Goal: Task Accomplishment & Management: Use online tool/utility

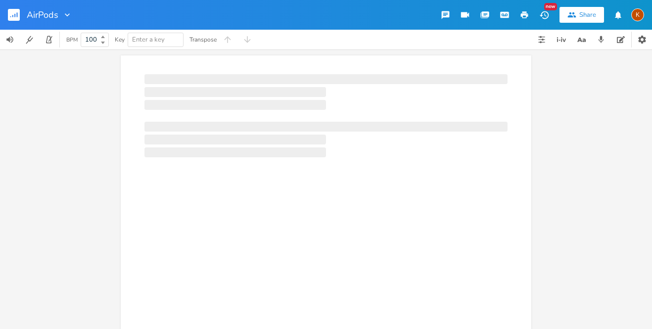
click at [525, 17] on icon "button" at bounding box center [524, 14] width 9 height 9
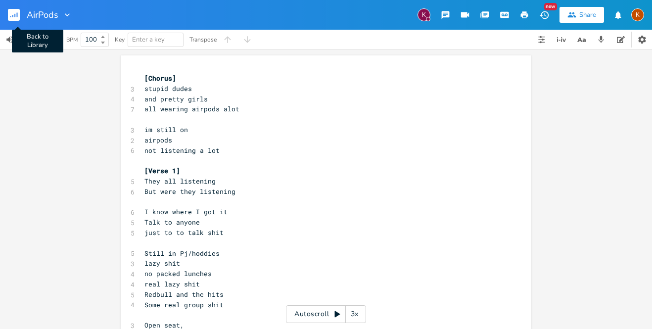
click at [16, 6] on button "Back to Library" at bounding box center [18, 15] width 20 height 24
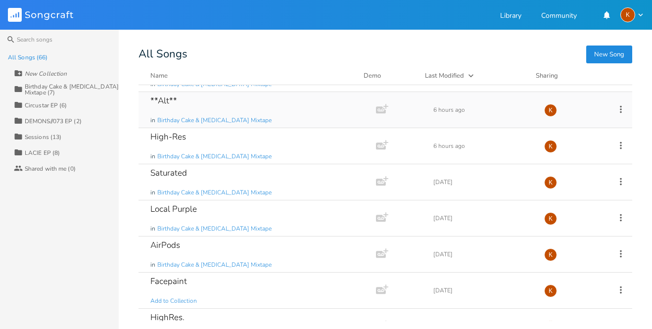
scroll to position [71, 0]
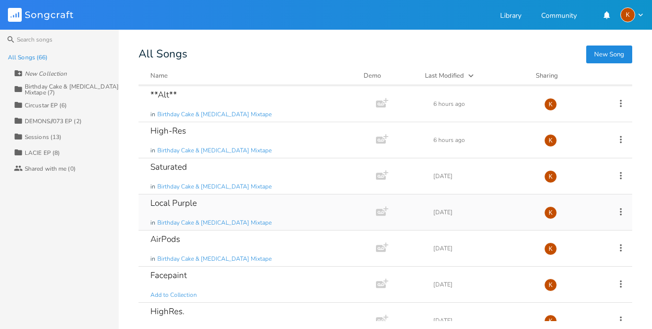
click at [256, 207] on div "Local Purple in Birthday Cake & [MEDICAL_DATA] Mixtape" at bounding box center [255, 212] width 210 height 36
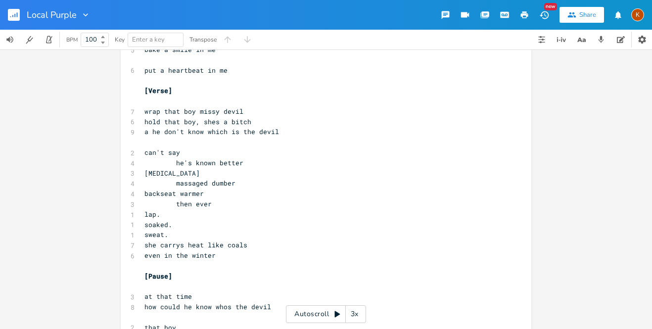
scroll to position [1040, 0]
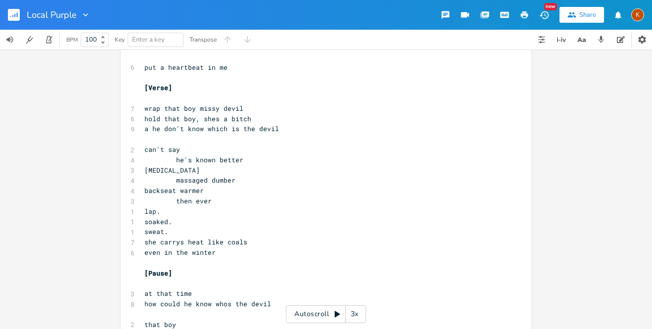
click at [187, 196] on span "then ever" at bounding box center [177, 200] width 67 height 9
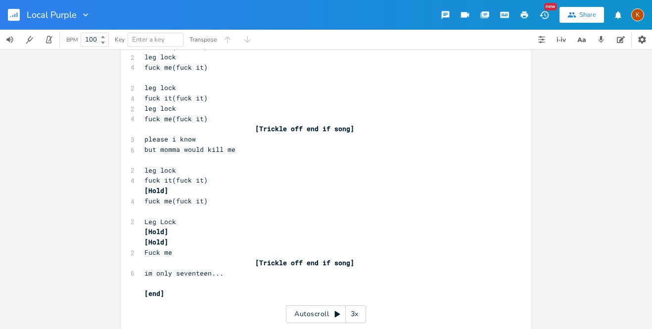
scroll to position [1793, 0]
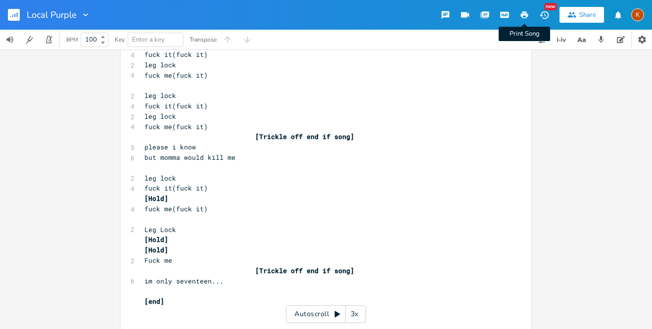
type textarea ","
click at [523, 18] on icon "button" at bounding box center [524, 14] width 9 height 9
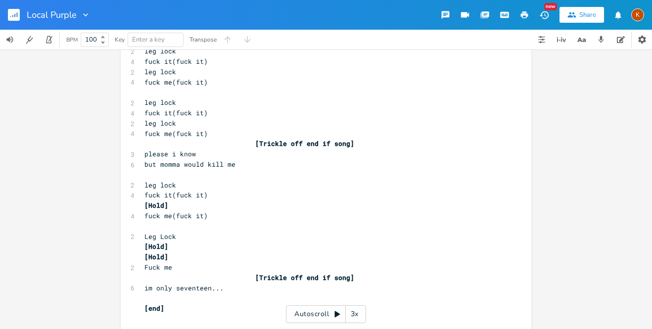
click at [6, 14] on div "Local Purple" at bounding box center [45, 15] width 91 height 30
click at [10, 15] on rect "button" at bounding box center [14, 15] width 12 height 12
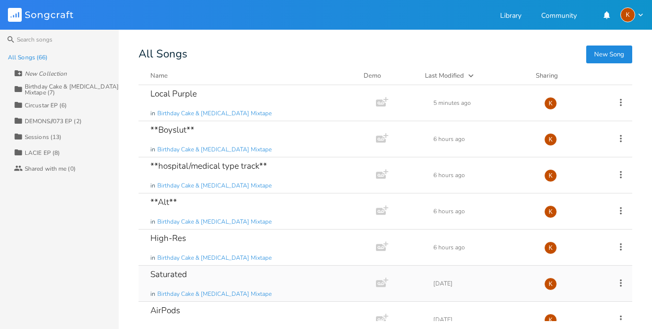
click at [235, 282] on div "Saturated in Birthday Cake & [MEDICAL_DATA] Mixtape" at bounding box center [255, 284] width 210 height 36
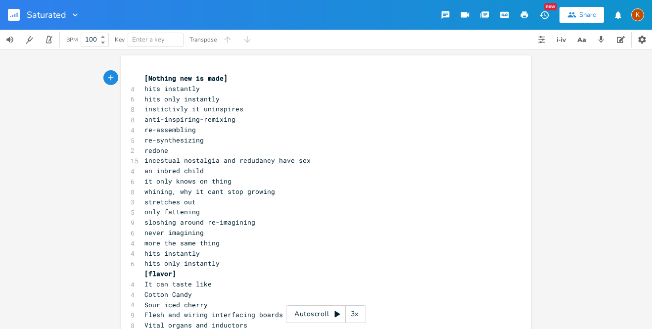
click at [11, 19] on rect "button" at bounding box center [14, 15] width 12 height 12
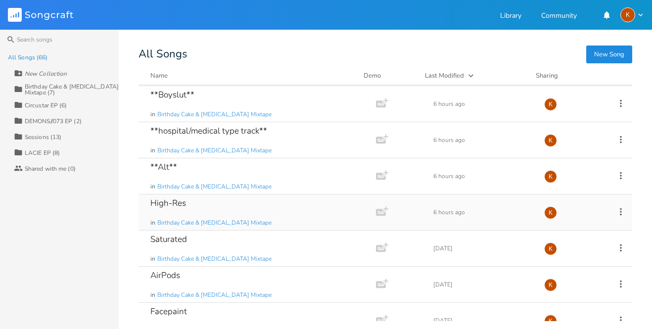
scroll to position [37, 0]
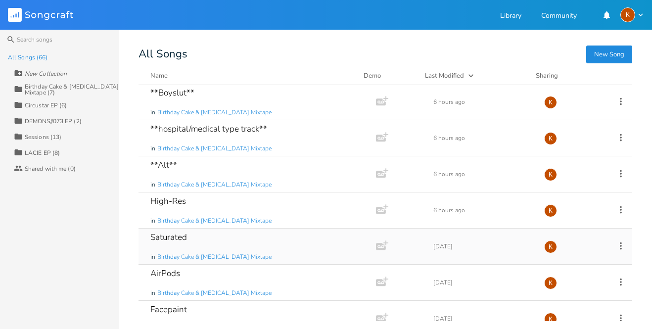
click at [616, 245] on icon at bounding box center [620, 245] width 11 height 11
click at [568, 166] on span "Duplicate Make a Copy" at bounding box center [561, 168] width 44 height 7
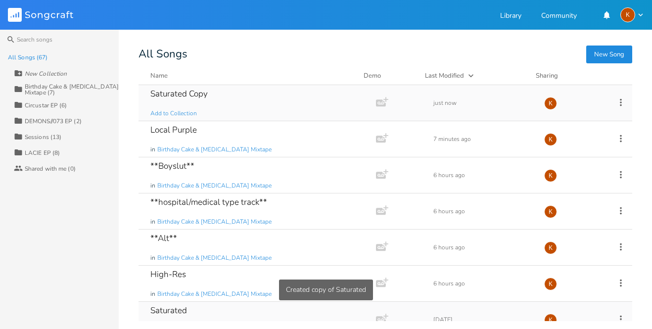
click at [616, 103] on icon at bounding box center [620, 102] width 11 height 11
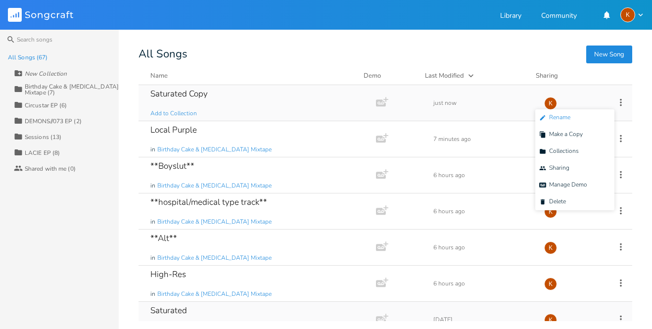
click at [582, 114] on li "Edit Rename" at bounding box center [574, 117] width 79 height 17
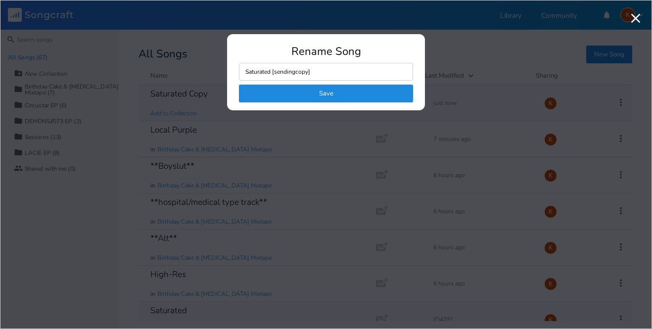
type input "Saturated [sending copy]"
click at [389, 86] on button "Save" at bounding box center [326, 94] width 174 height 18
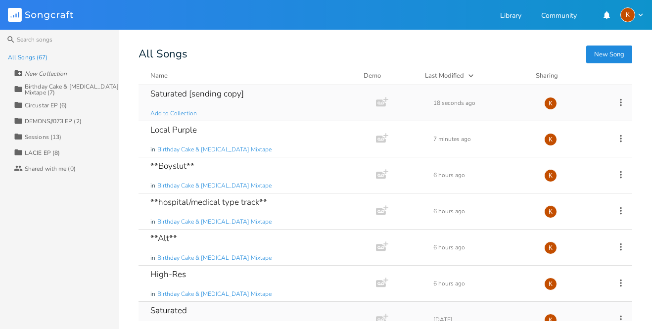
click at [620, 99] on icon at bounding box center [621, 101] width 2 height 7
click at [572, 148] on span "Collection Collections" at bounding box center [559, 151] width 40 height 7
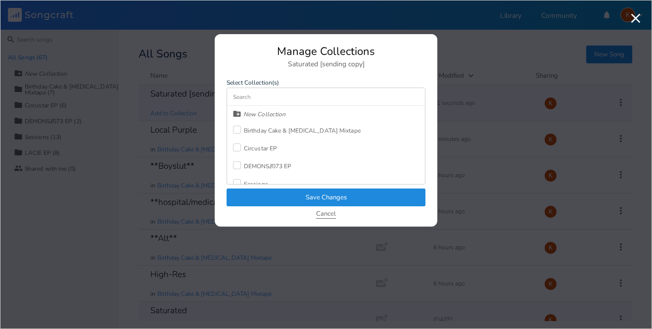
click at [333, 216] on button "Cancel" at bounding box center [326, 214] width 20 height 8
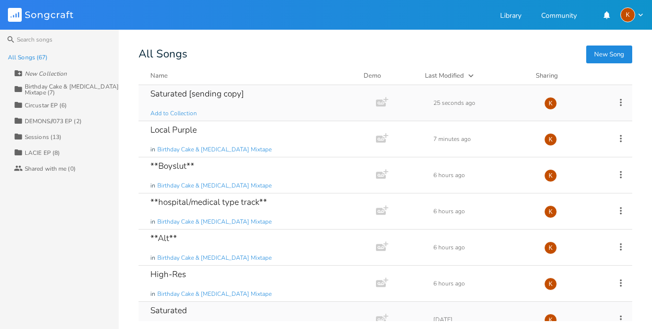
click at [60, 84] on div "Birthday Cake & [MEDICAL_DATA] Mixtape (7)" at bounding box center [72, 90] width 94 height 12
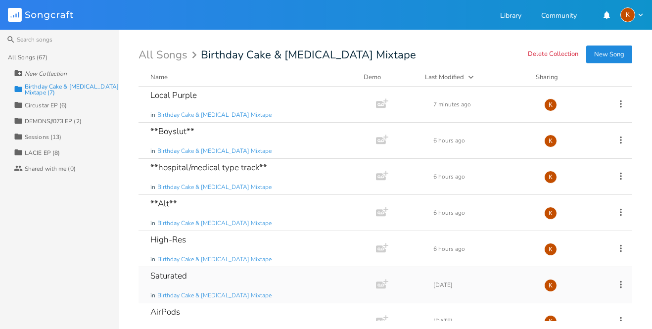
click at [34, 52] on div "All Songs (67)" at bounding box center [63, 57] width 111 height 16
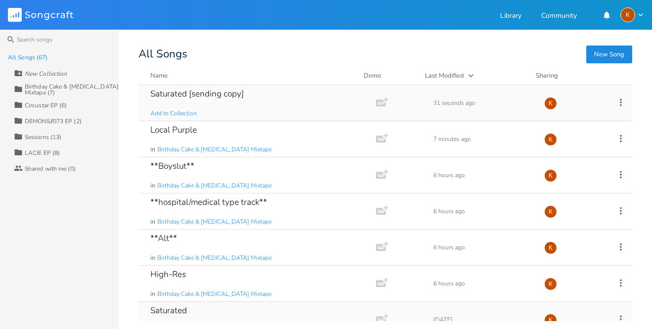
click at [284, 107] on div "Saturated [sending copy] Add to Collection" at bounding box center [255, 103] width 210 height 36
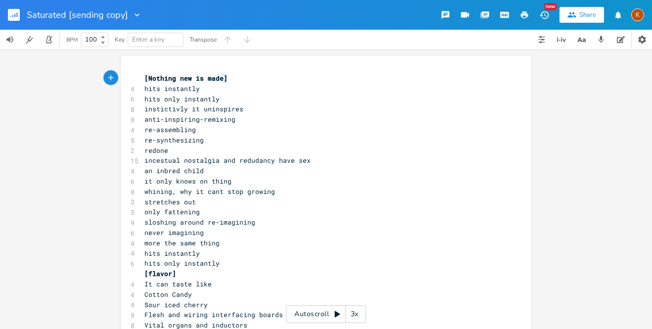
type textarea "[Nothing new is made]"
click at [179, 269] on pre "[flavor]" at bounding box center [320, 274] width 357 height 10
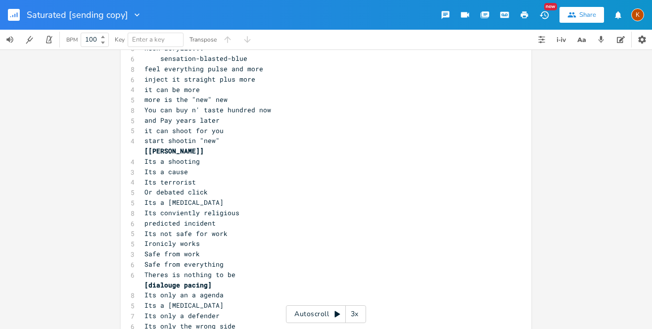
scroll to position [318, 0]
click at [176, 157] on pre "Its a shooting" at bounding box center [320, 162] width 357 height 10
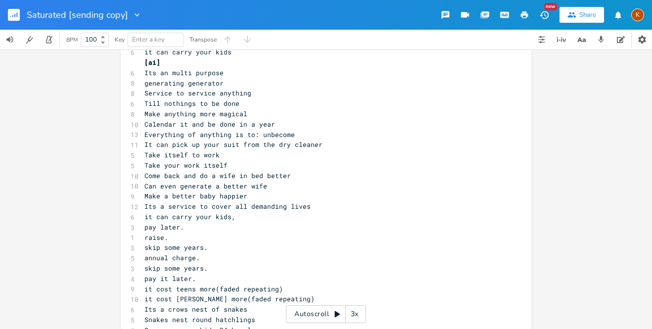
scroll to position [1258, 0]
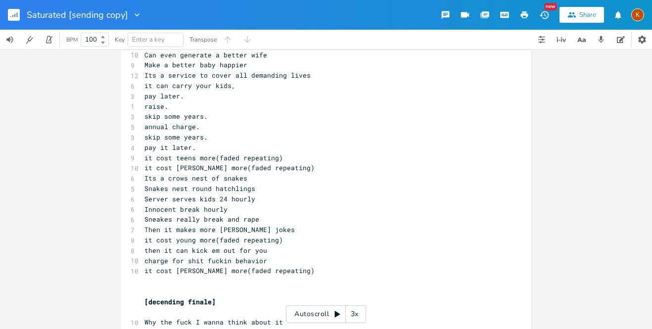
click at [200, 276] on pre "​" at bounding box center [320, 281] width 357 height 10
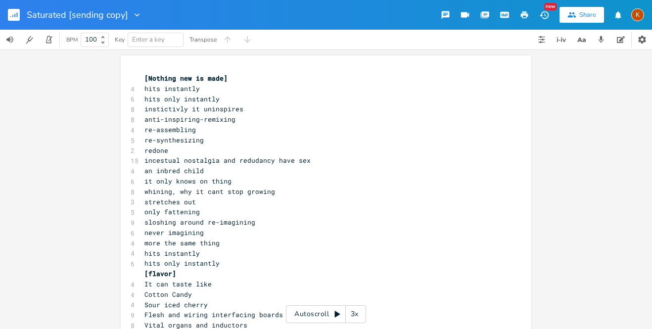
scroll to position [1184, 0]
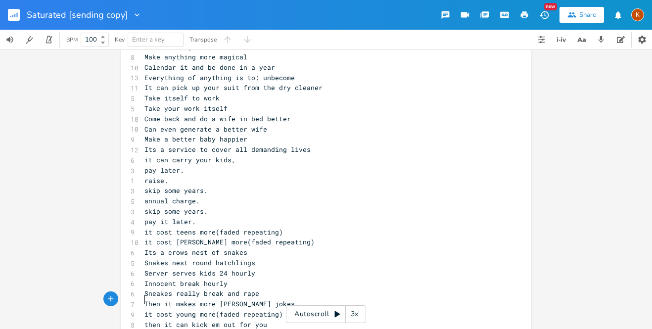
click at [16, 20] on rect "button" at bounding box center [14, 15] width 12 height 12
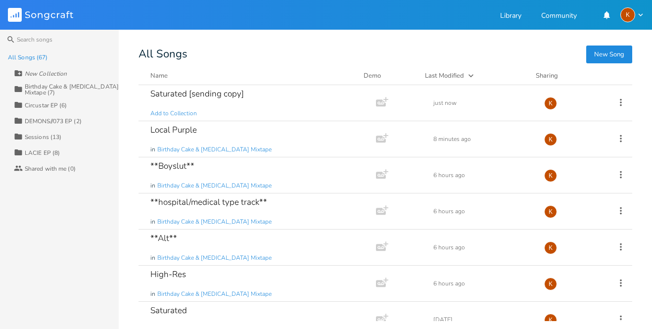
click at [66, 90] on div "Birthday Cake & [MEDICAL_DATA] Mixtape (7)" at bounding box center [72, 90] width 94 height 12
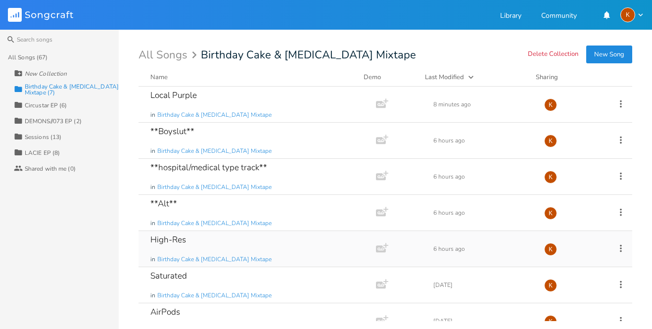
scroll to position [18, 0]
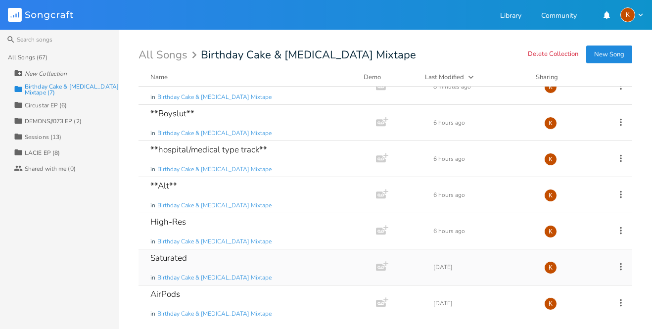
click at [293, 260] on div "Saturated in Birthday Cake & [MEDICAL_DATA] Mixtape" at bounding box center [255, 267] width 210 height 36
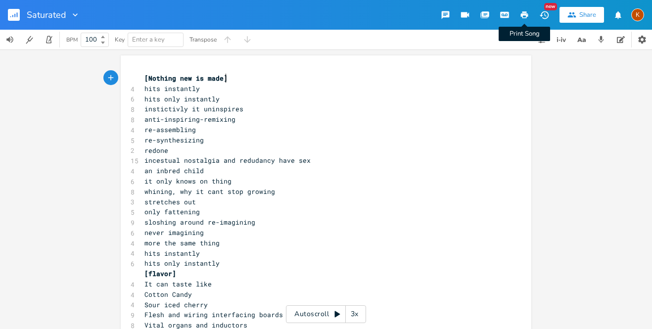
click at [526, 13] on icon "button" at bounding box center [524, 14] width 9 height 9
